Goal: Go to known website: Access a specific website the user already knows

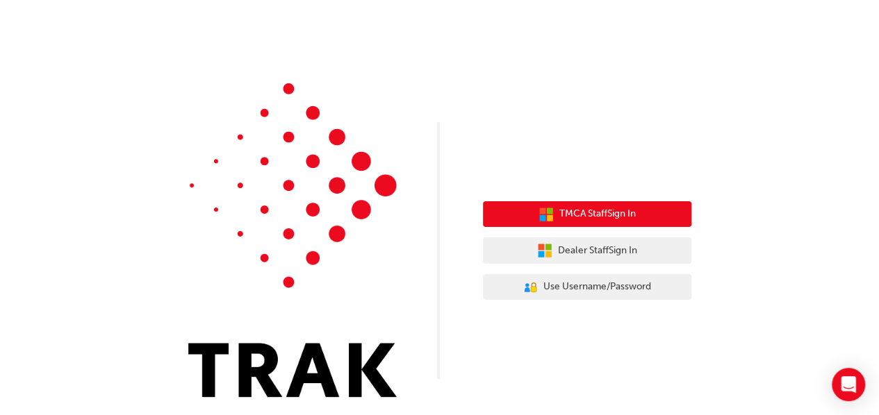
click at [648, 219] on button "TMCA Staff Sign In" at bounding box center [587, 214] width 208 height 26
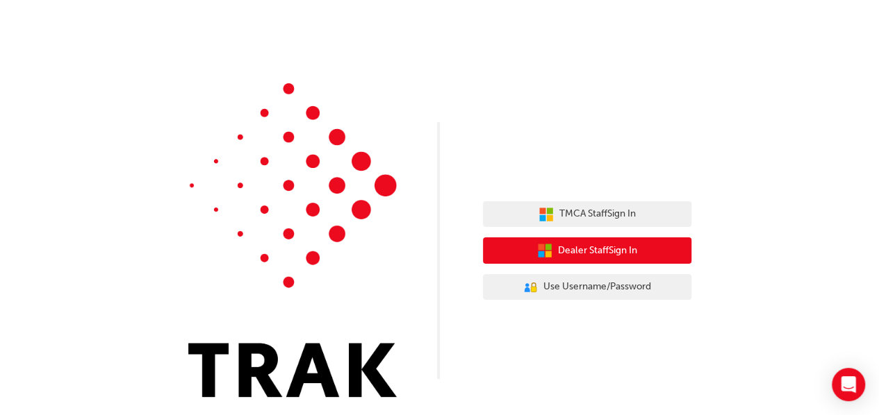
click at [635, 248] on span "Dealer Staff Sign In" at bounding box center [597, 251] width 79 height 16
